Goal: Task Accomplishment & Management: Complete application form

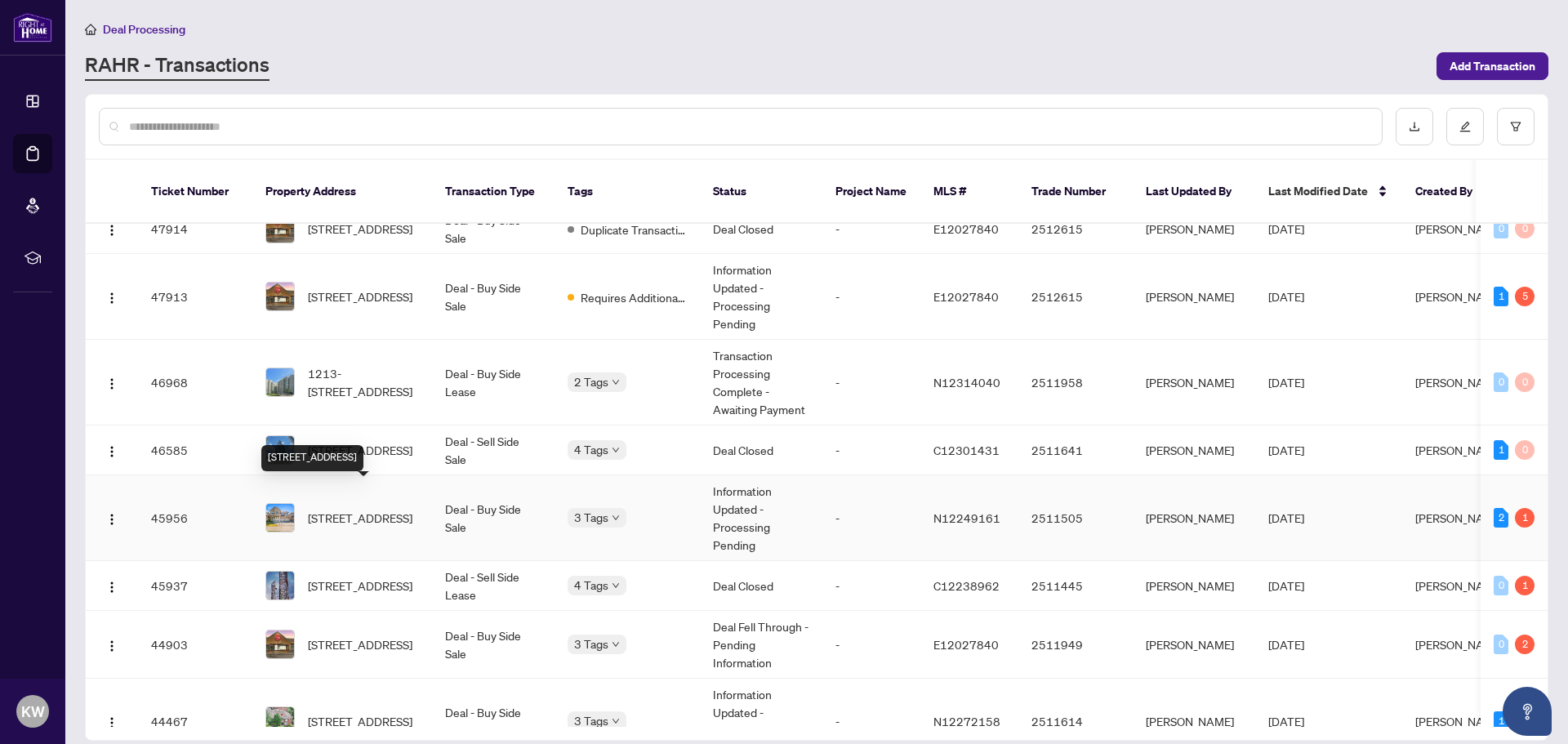
scroll to position [490, 0]
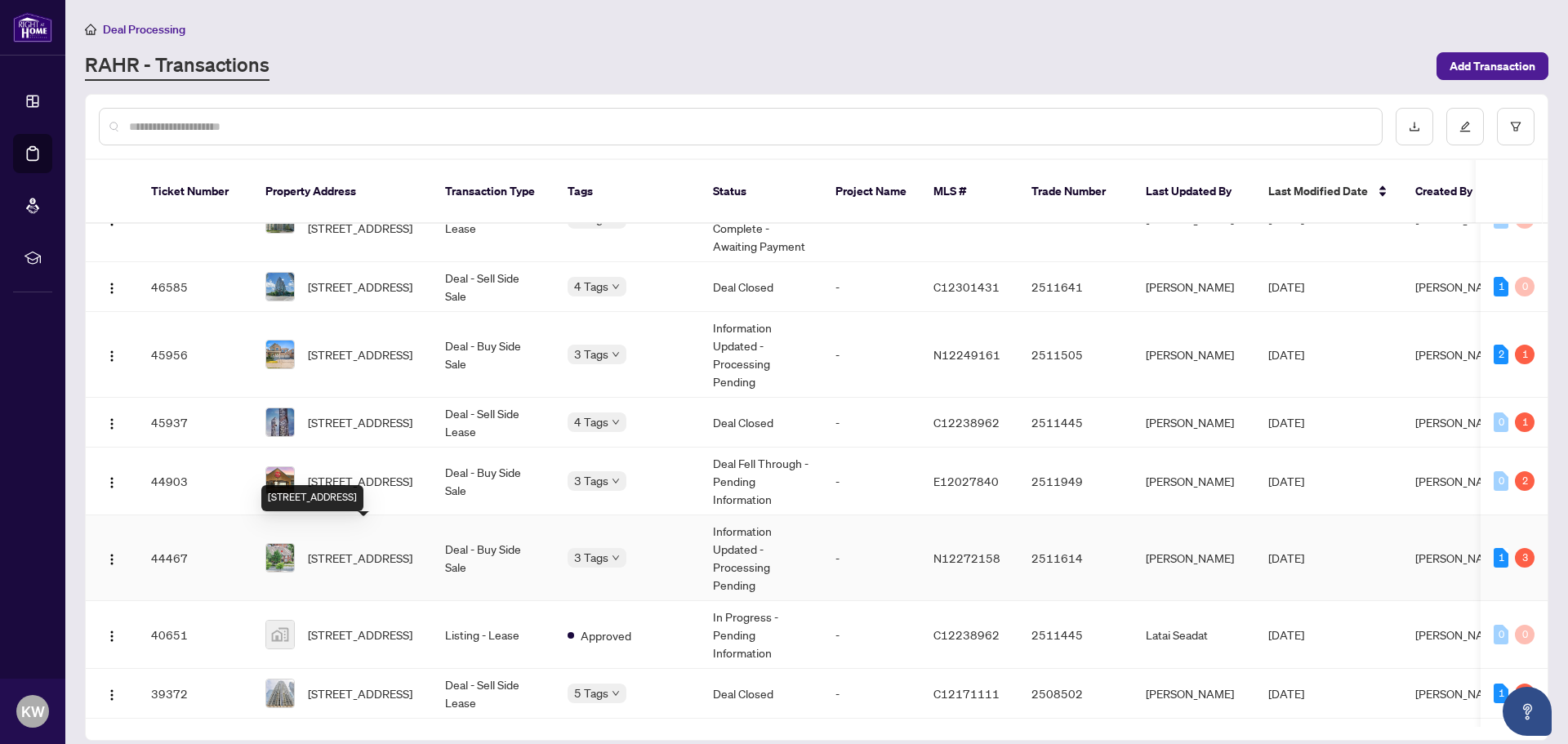
click at [374, 548] on span "[STREET_ADDRESS]" at bounding box center [360, 557] width 104 height 18
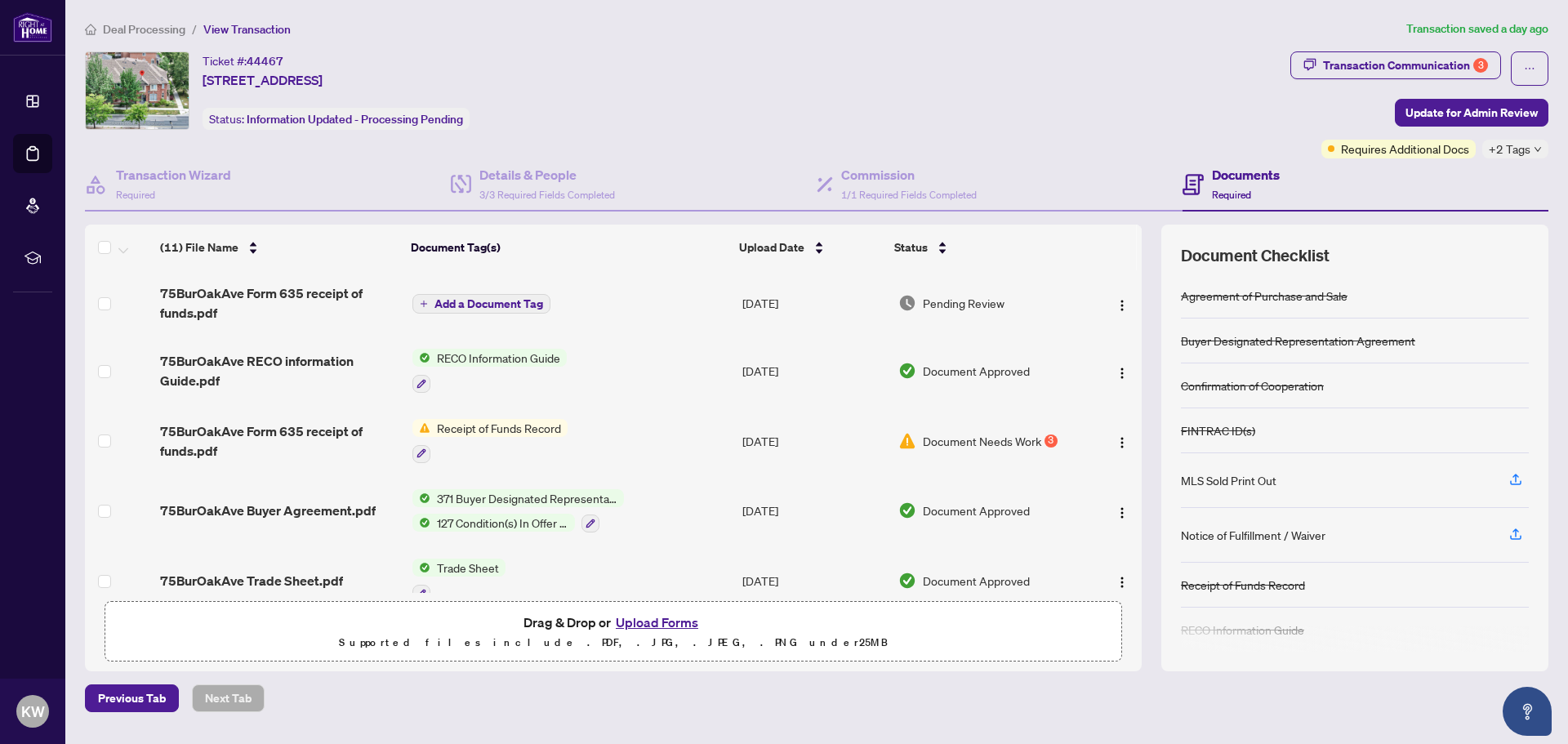
click at [635, 623] on button "Upload Forms" at bounding box center [657, 621] width 92 height 21
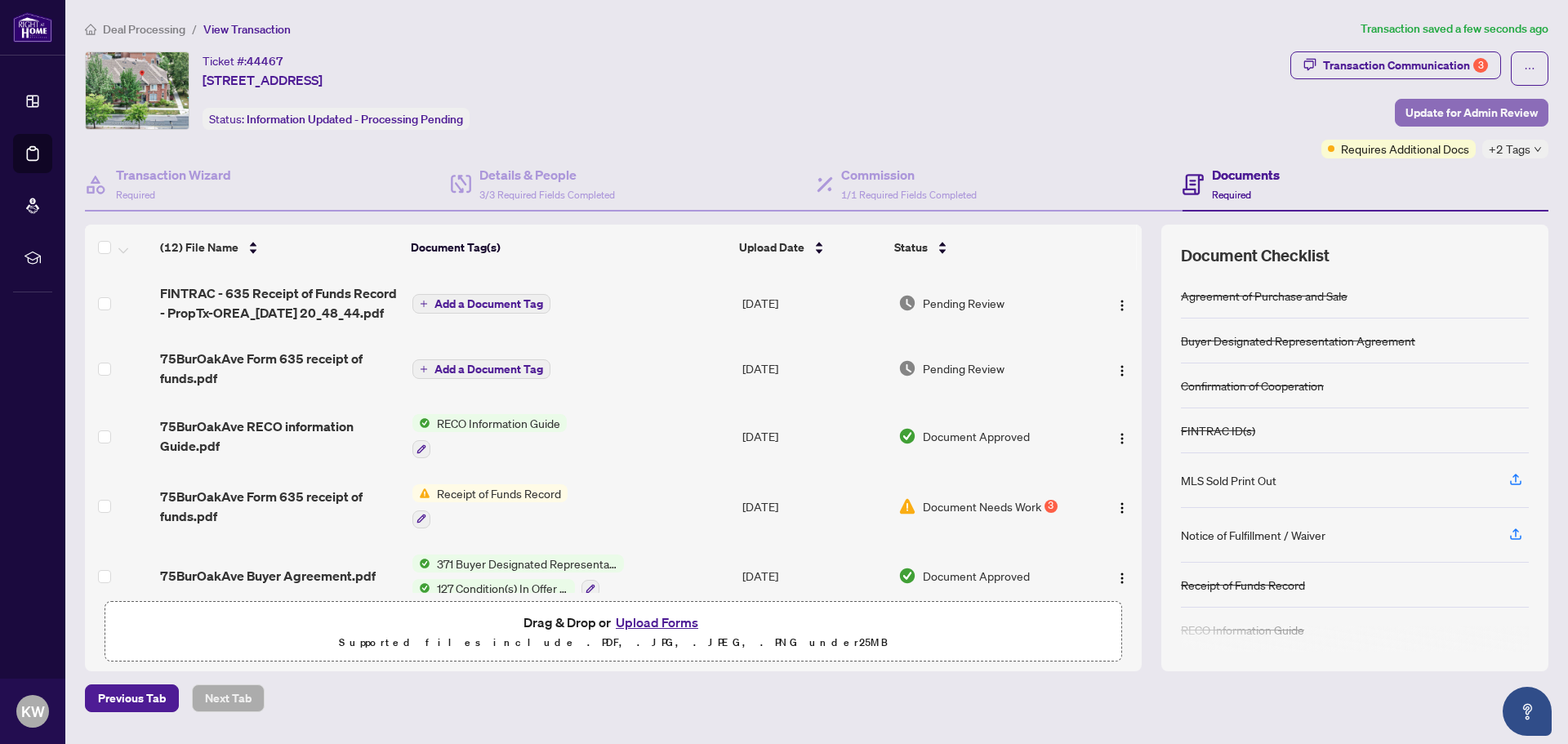
click at [1428, 107] on span "Update for Admin Review" at bounding box center [1471, 113] width 133 height 26
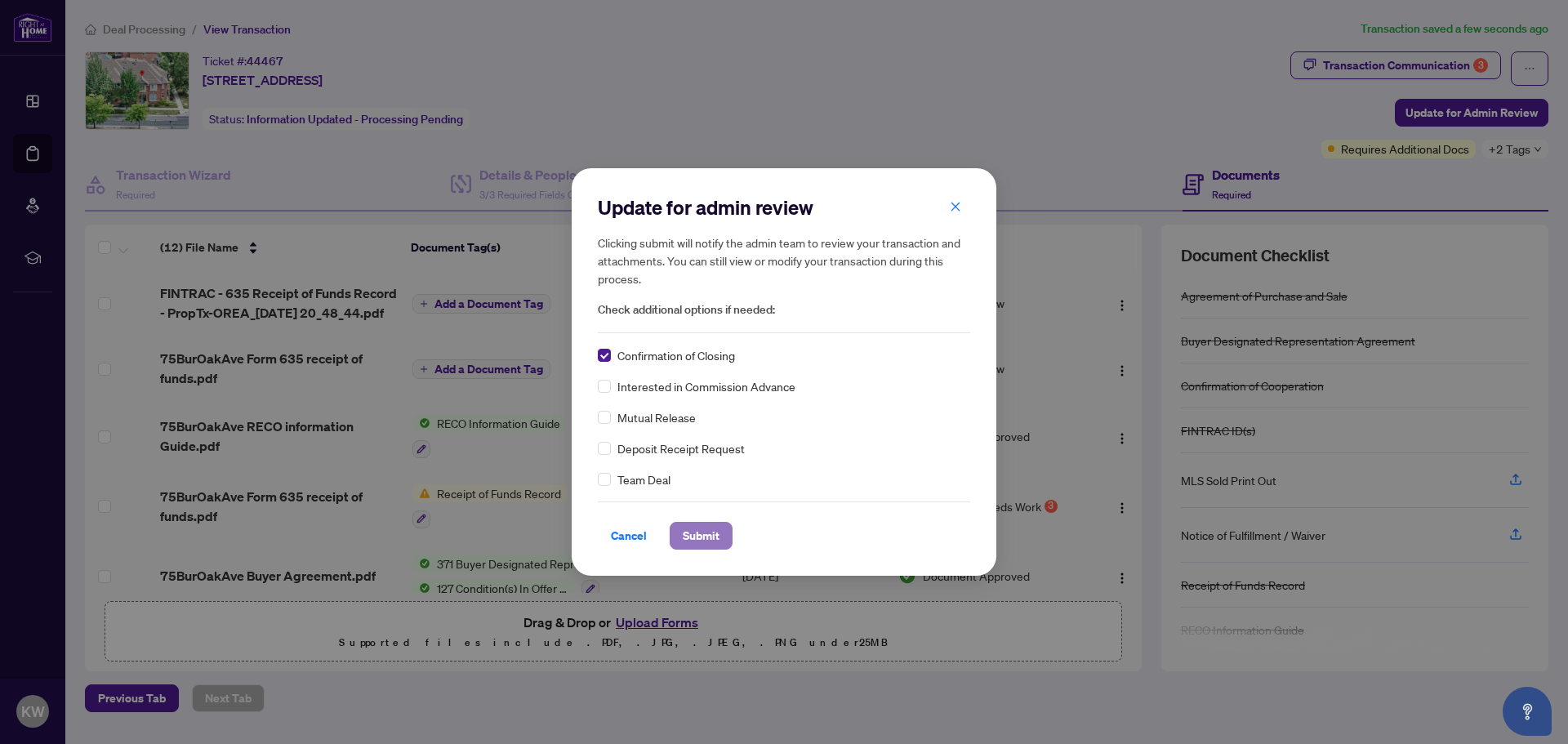
click at [697, 536] on span "Submit" at bounding box center [701, 535] width 37 height 26
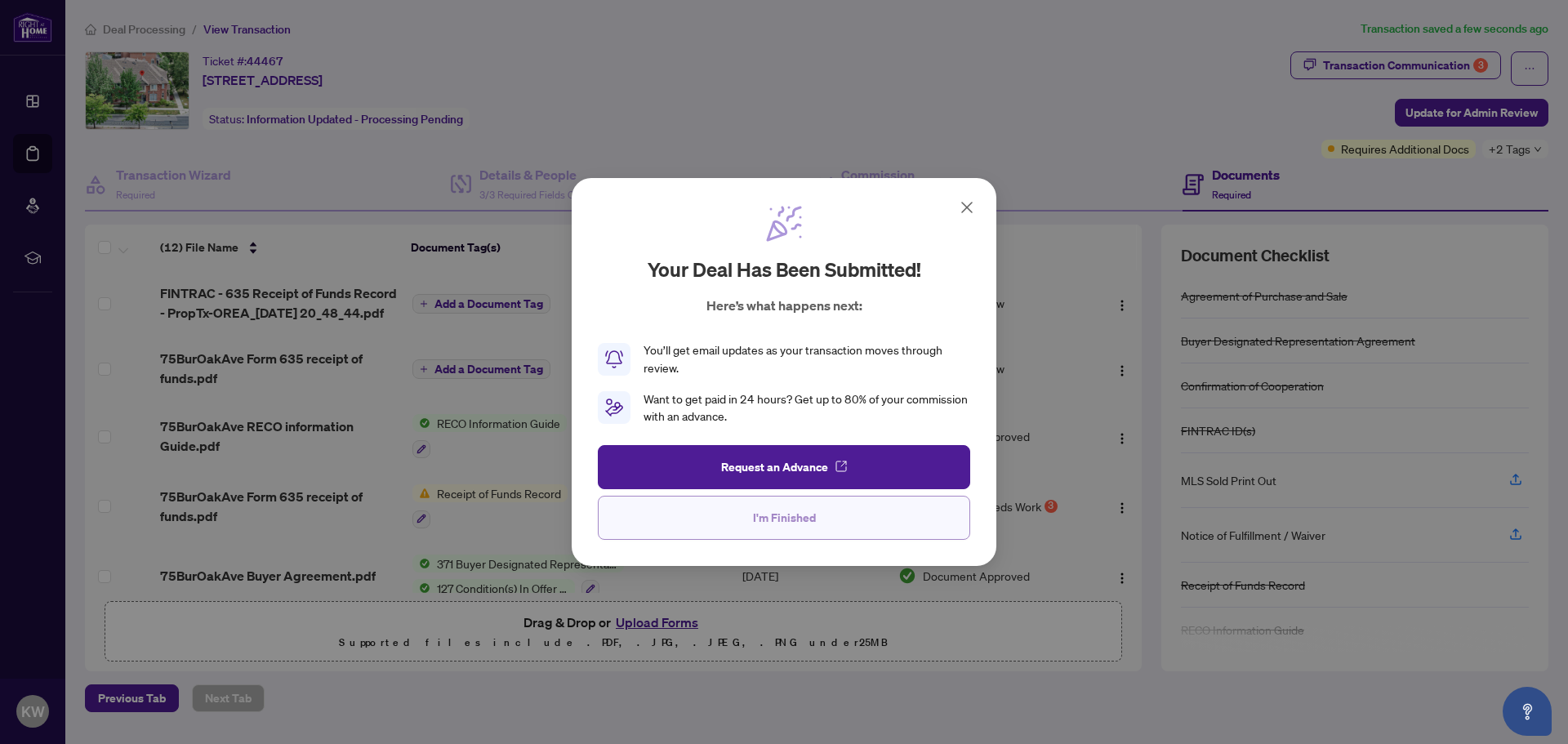
click at [784, 513] on span "I'm Finished" at bounding box center [784, 517] width 63 height 26
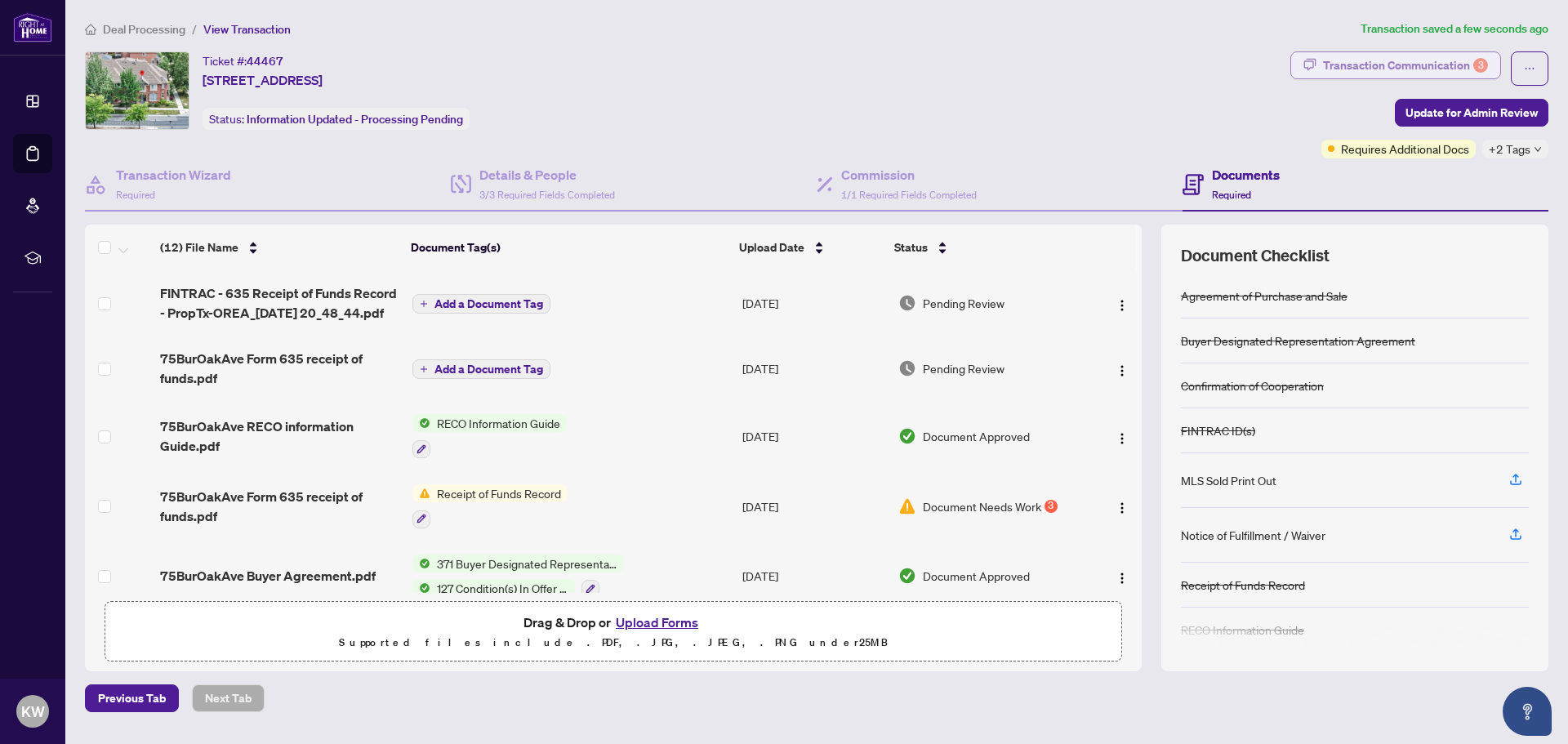
click at [1361, 63] on div "Transaction Communication 3" at bounding box center [1405, 65] width 165 height 26
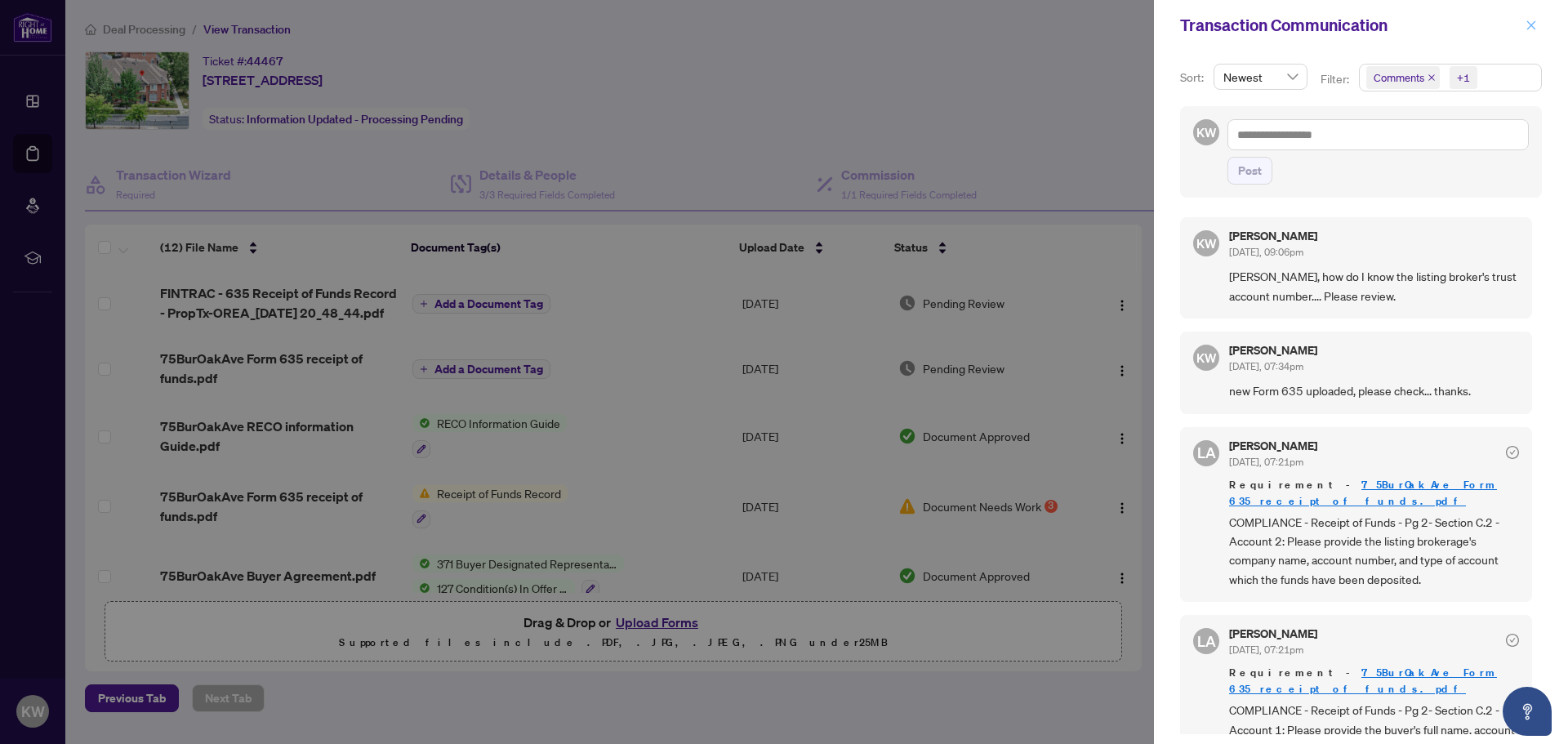
click at [1528, 25] on icon "close" at bounding box center [1531, 25] width 12 height 12
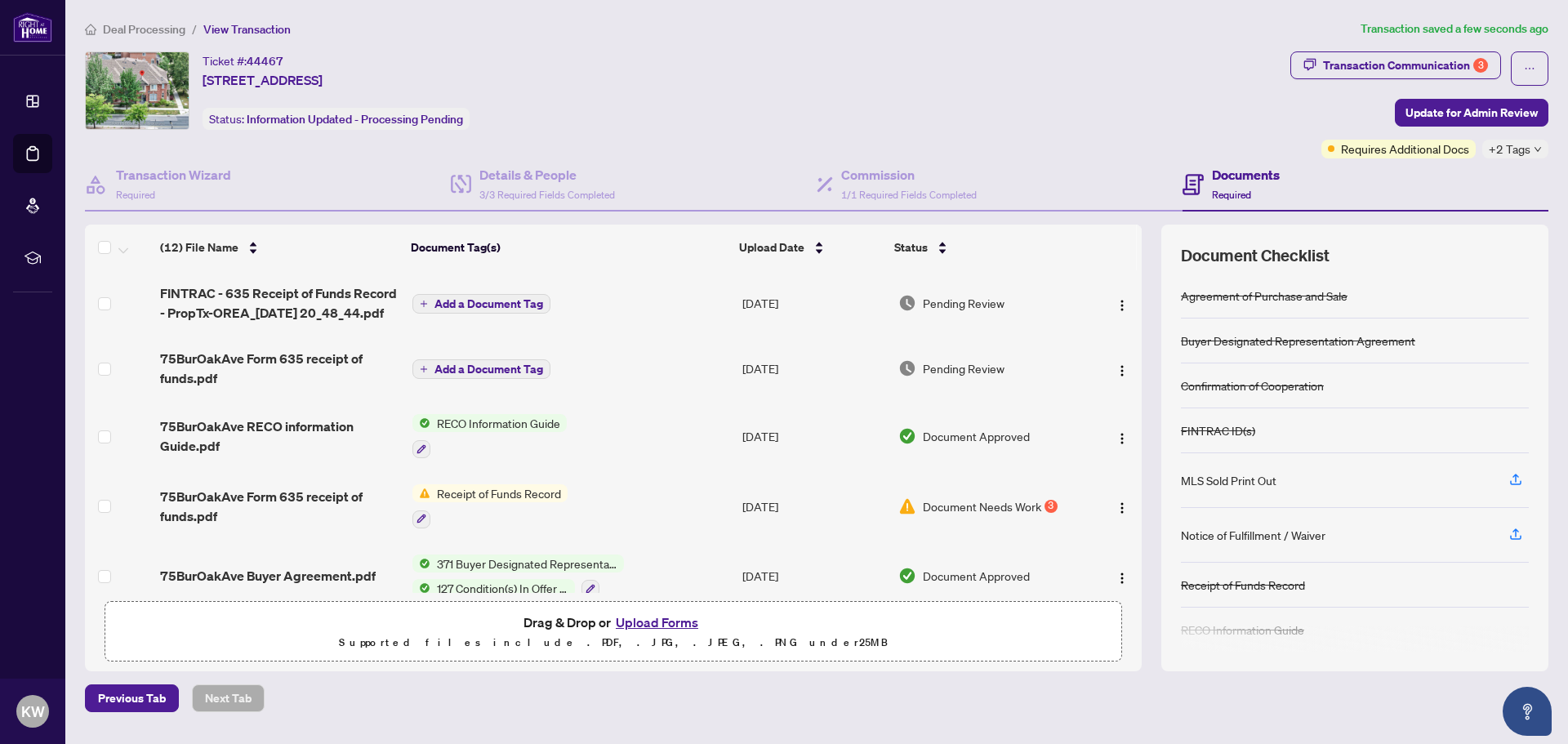
click at [155, 24] on span "Deal Processing" at bounding box center [144, 29] width 82 height 15
